Goal: Information Seeking & Learning: Learn about a topic

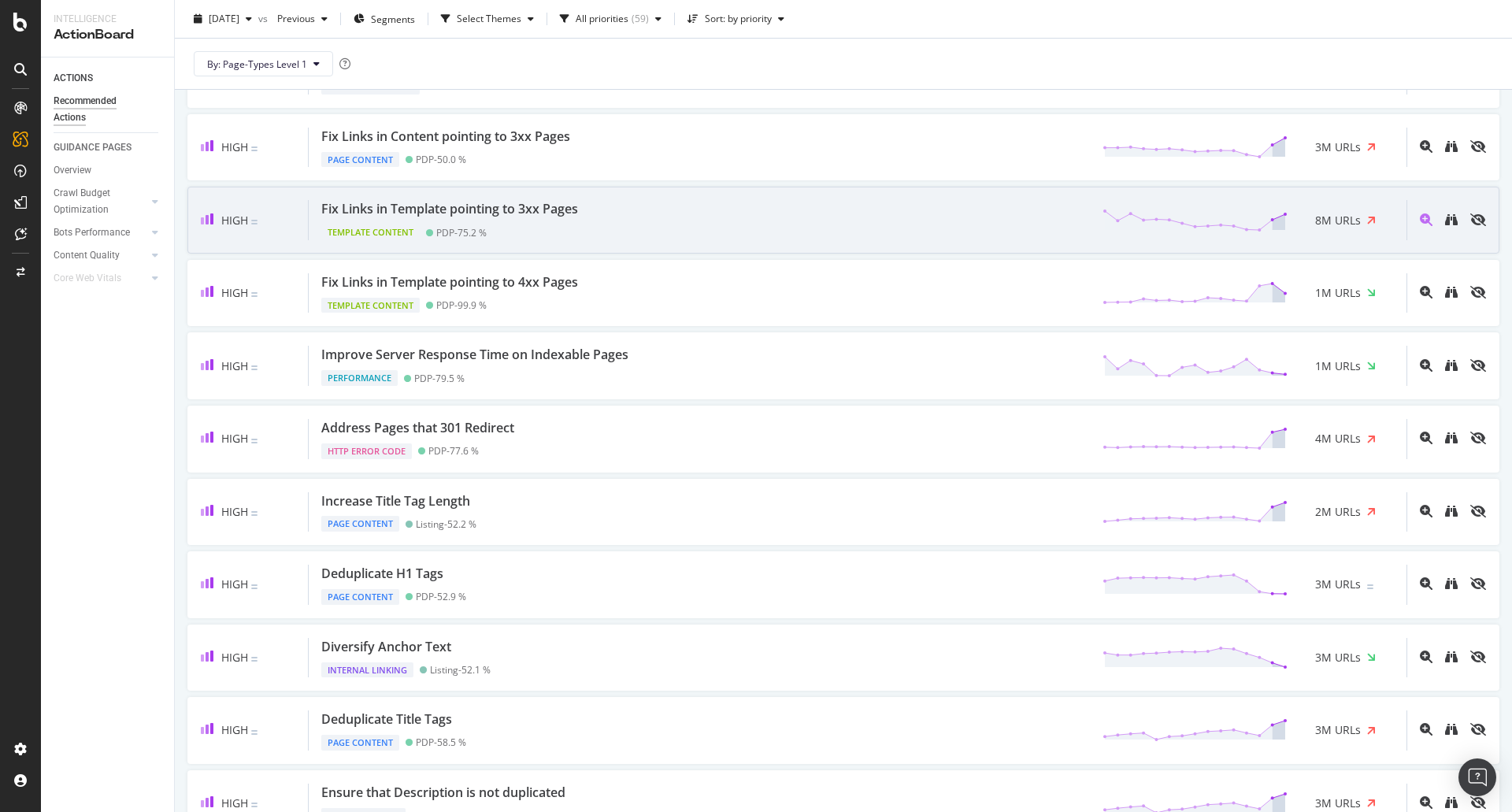
scroll to position [158, 0]
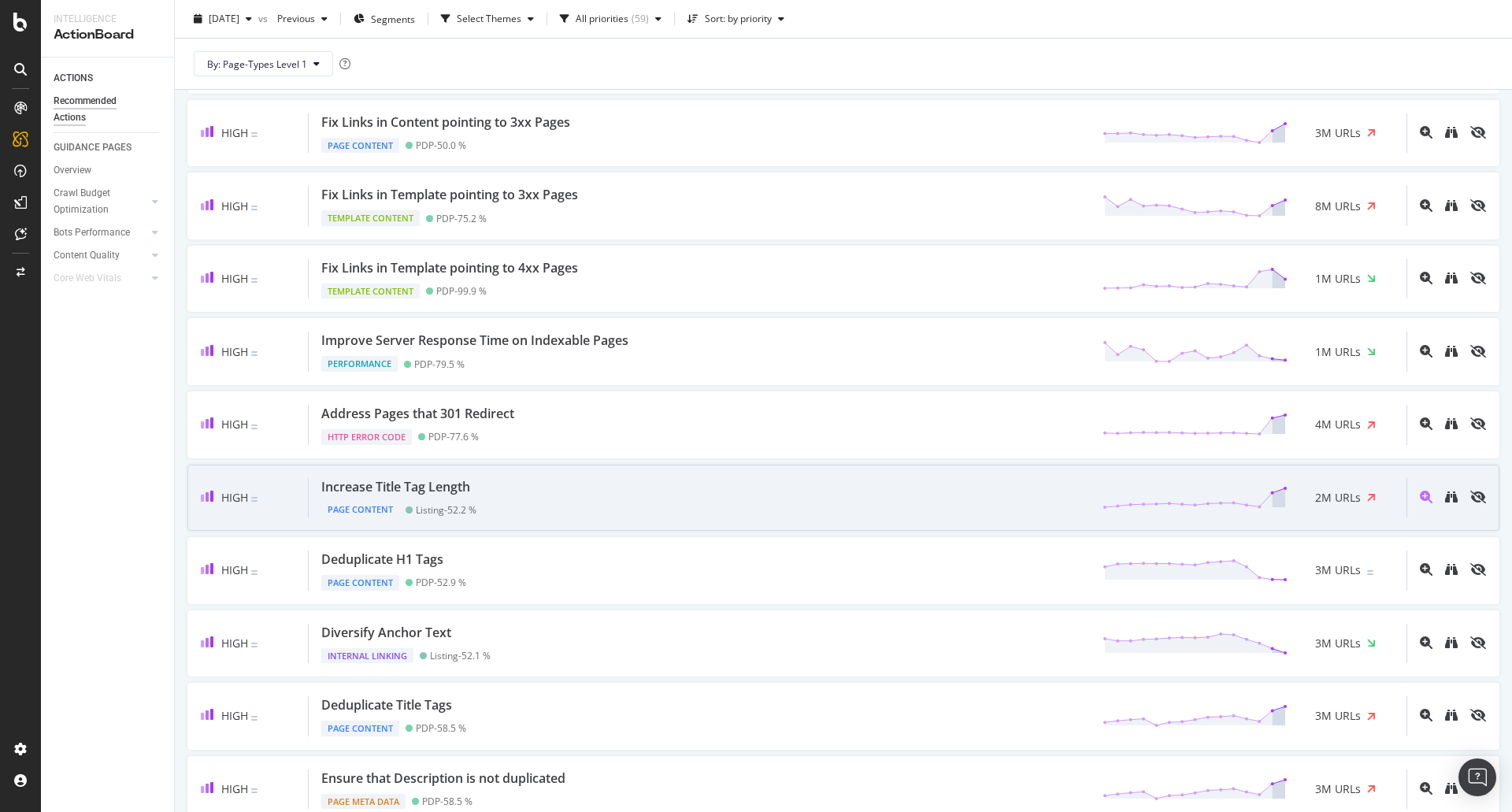
click at [449, 490] on div "Increase Title Tag Length" at bounding box center [396, 487] width 149 height 18
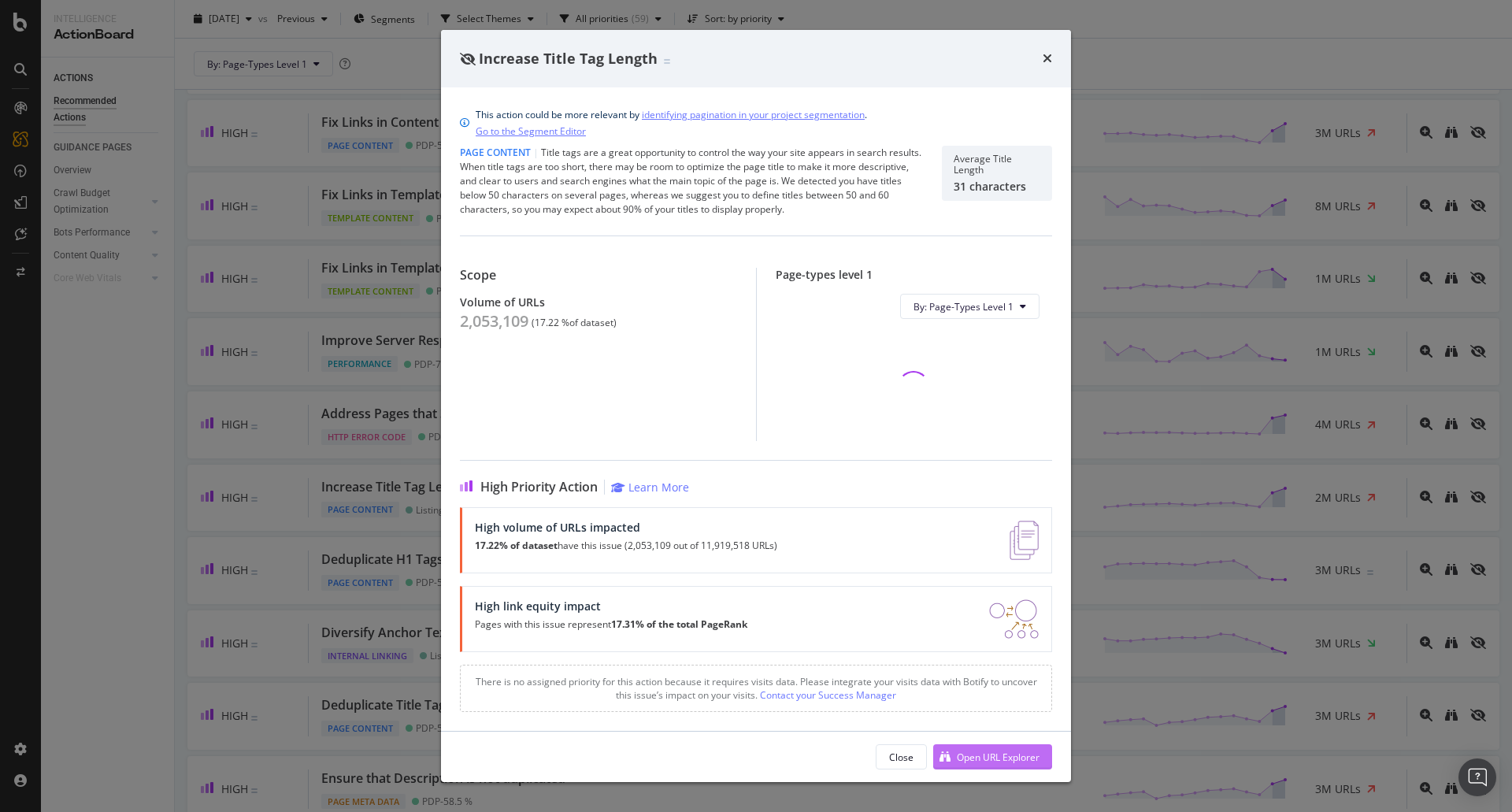
click at [996, 749] on div "Close Open URL Explorer" at bounding box center [756, 757] width 630 height 50
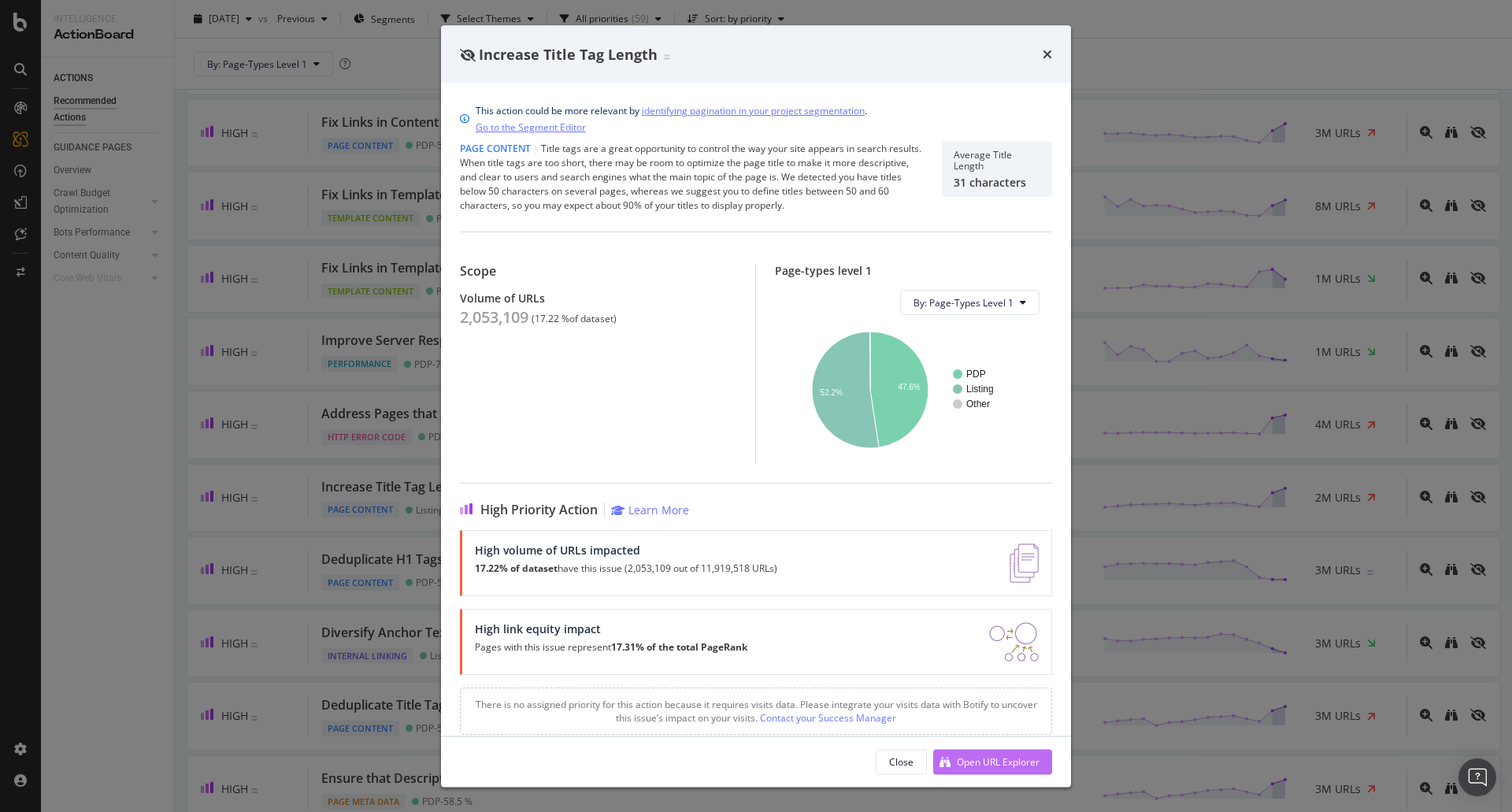
click at [1004, 767] on div "Open URL Explorer" at bounding box center [998, 761] width 83 height 13
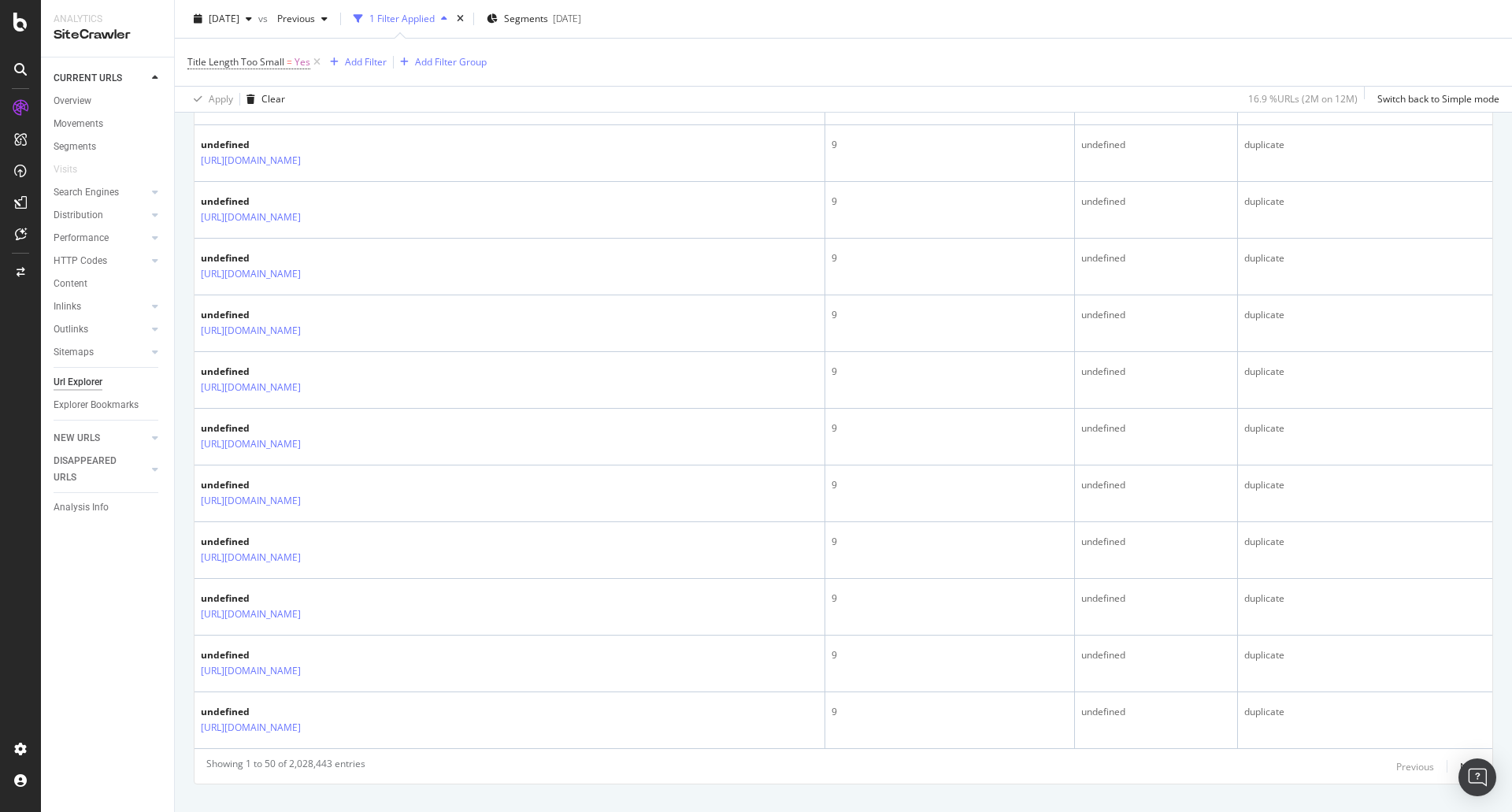
scroll to position [2591, 0]
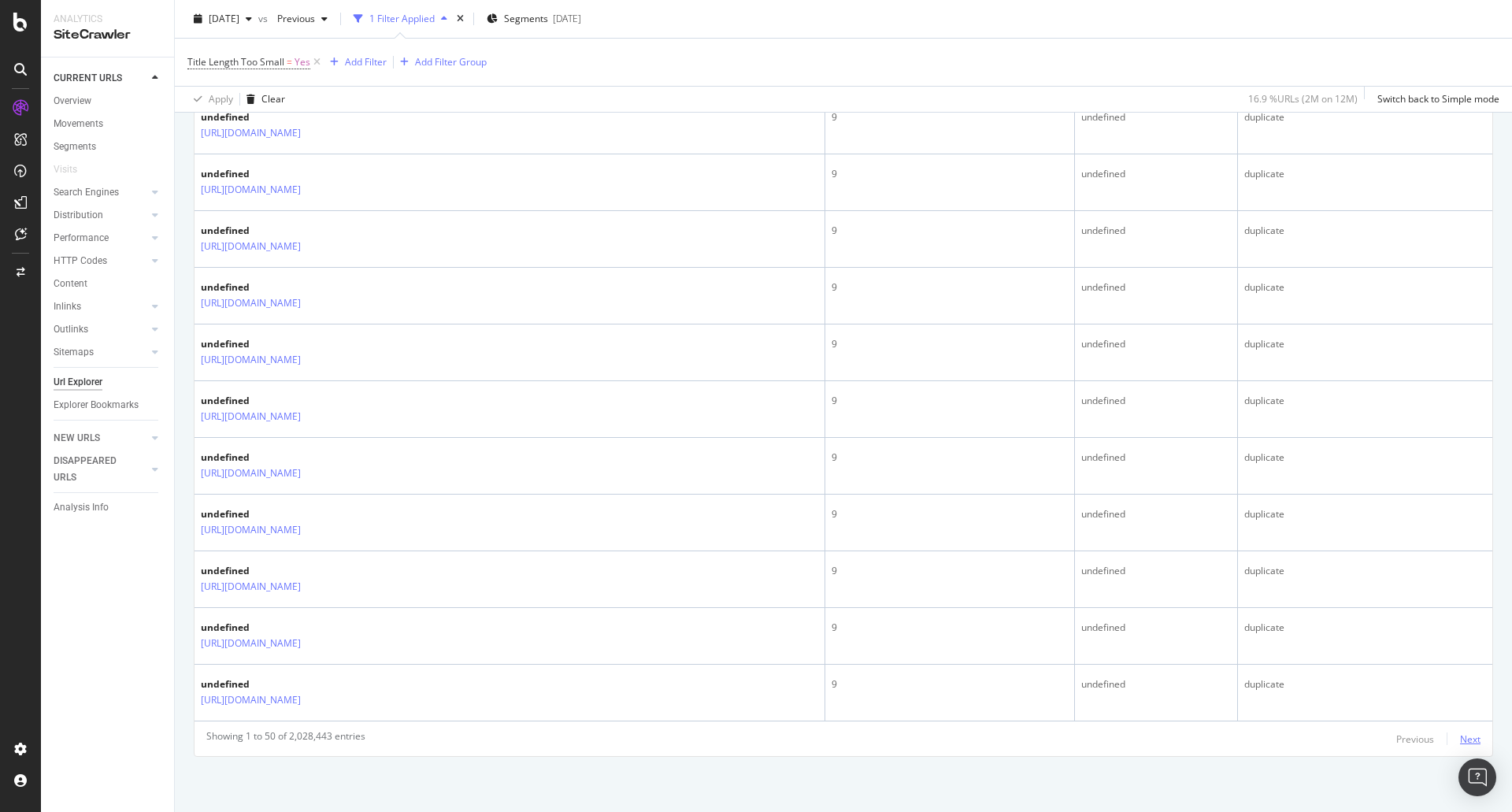
click at [1459, 733] on div "Next" at bounding box center [1469, 739] width 21 height 13
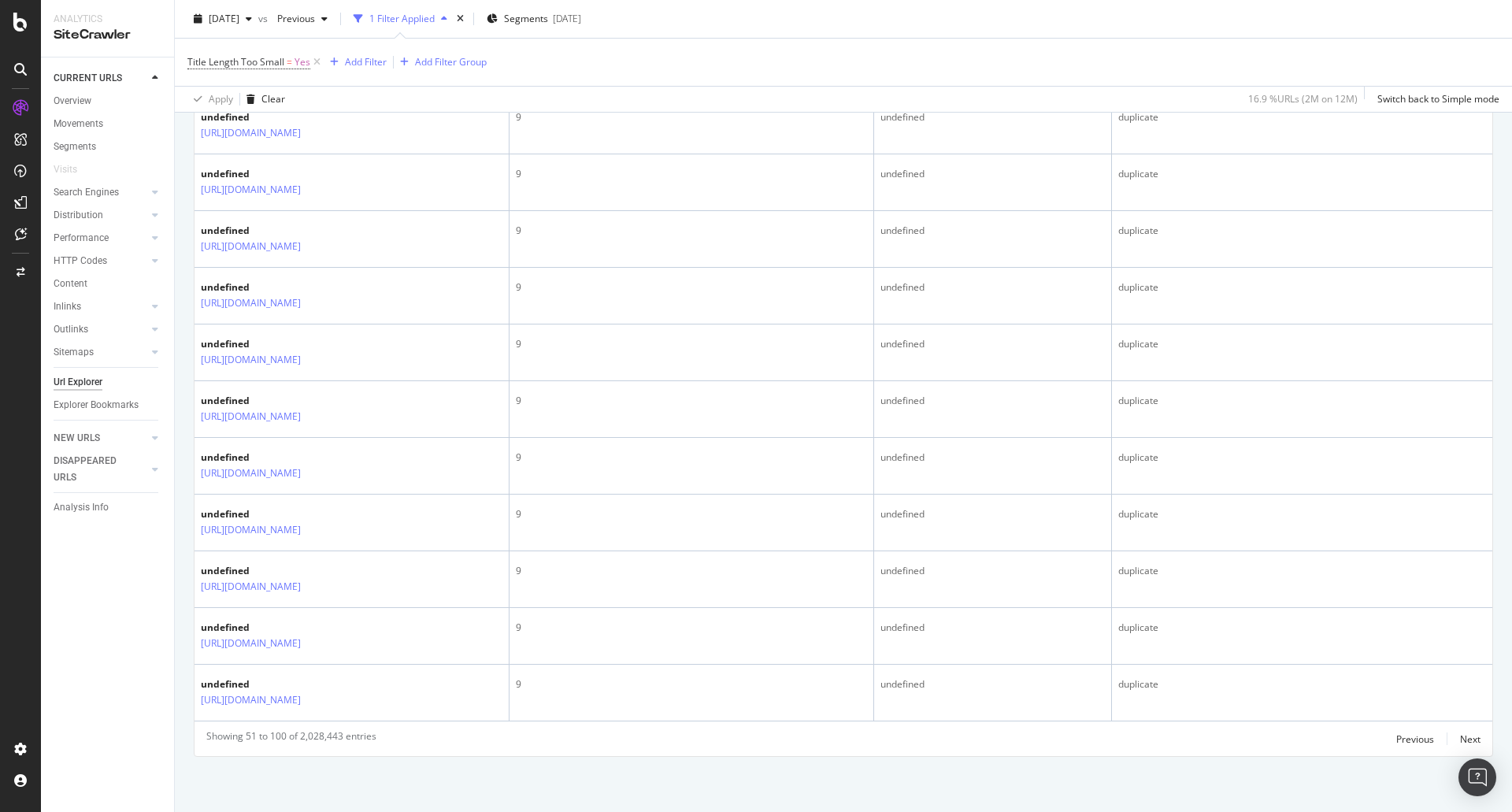
scroll to position [3428, 0]
